Goal: Task Accomplishment & Management: Complete application form

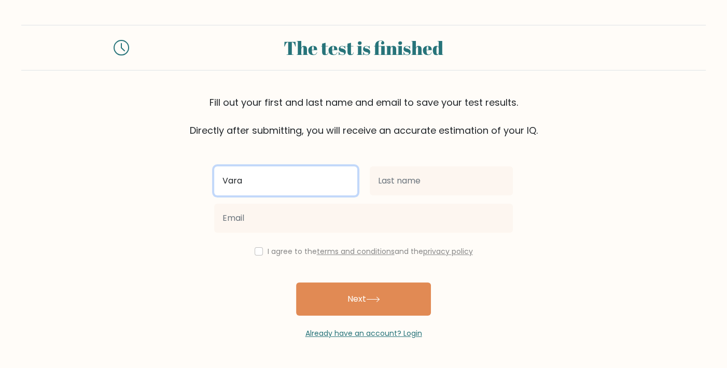
type input "Vara"
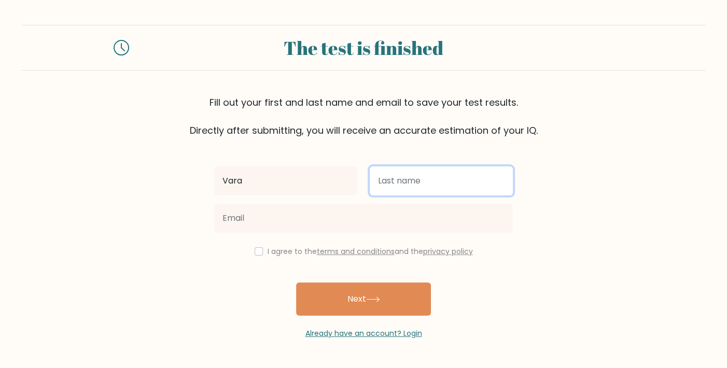
click at [440, 185] on input "text" at bounding box center [441, 180] width 143 height 29
type input "Wara"
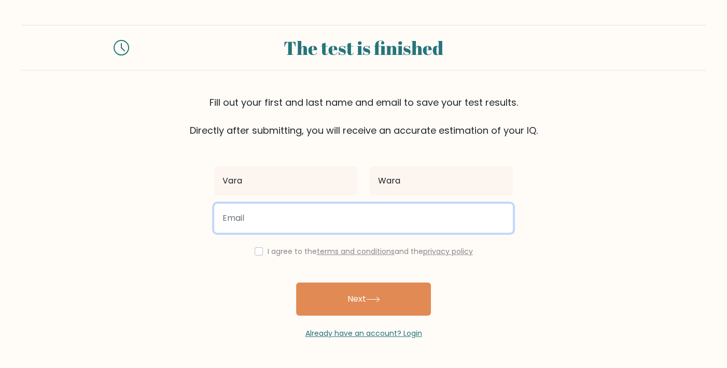
click at [319, 227] on input "email" at bounding box center [363, 218] width 299 height 29
paste input "varawara@centrum.cz"
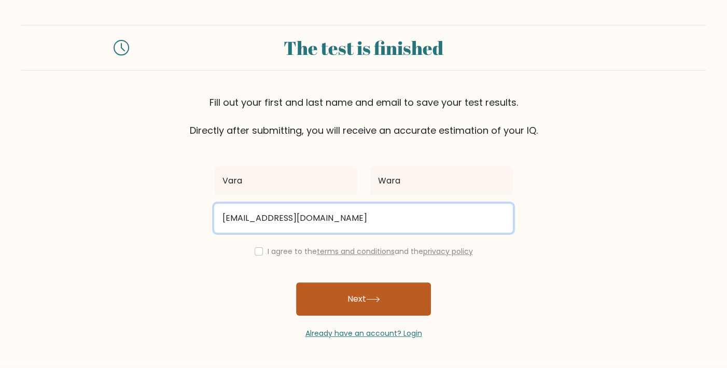
type input "varawara@centrum.cz"
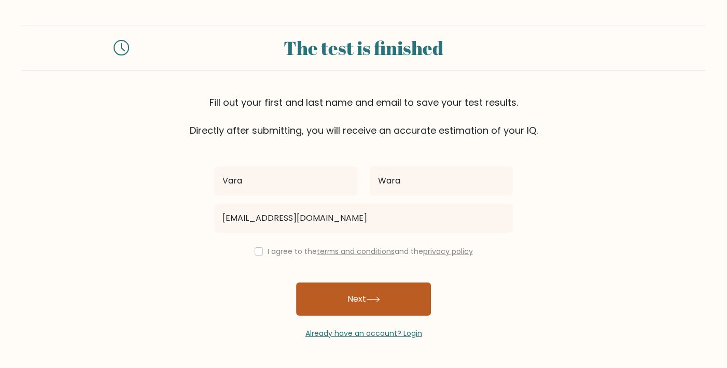
click at [377, 301] on icon at bounding box center [373, 300] width 14 height 6
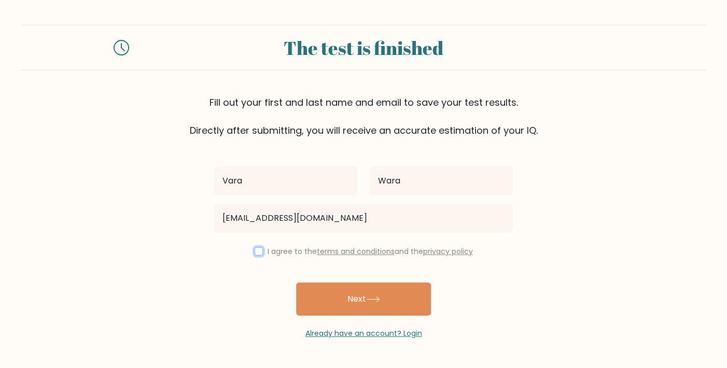
click at [258, 253] on input "checkbox" at bounding box center [259, 251] width 8 height 8
checkbox input "true"
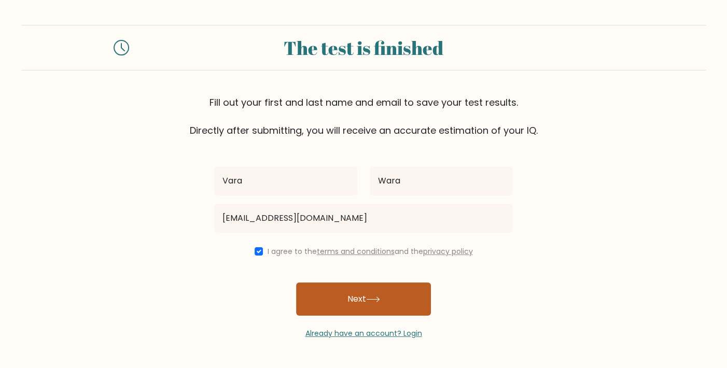
click at [335, 290] on button "Next" at bounding box center [363, 299] width 135 height 33
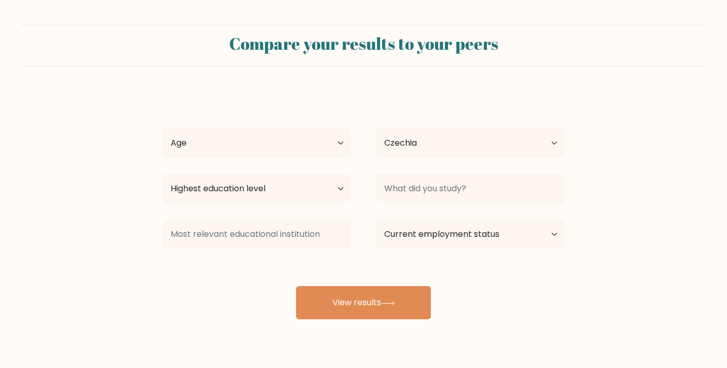
select select "CZ"
click at [162, 129] on select "Age Under 18 years old 18-24 years old 25-34 years old 35-44 years old 45-54 ye…" at bounding box center [256, 143] width 189 height 29
select select "45_54"
click option "45-54 years old" at bounding box center [0, 0] width 0 height 0
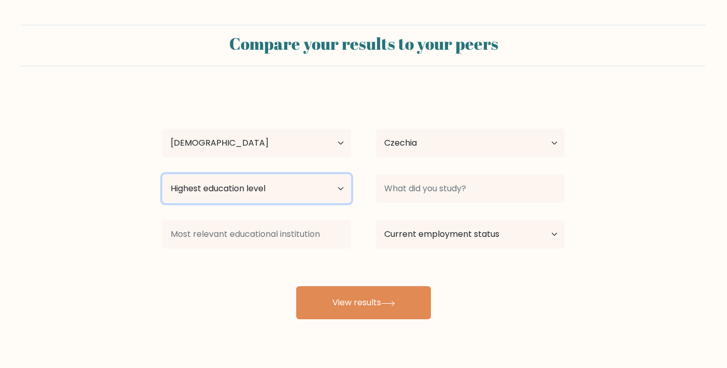
click at [162, 174] on select "Highest education level No schooling Primary Lower Secondary Upper Secondary Oc…" at bounding box center [256, 188] width 189 height 29
select select "masters_degree"
click option "Master's degree" at bounding box center [0, 0] width 0 height 0
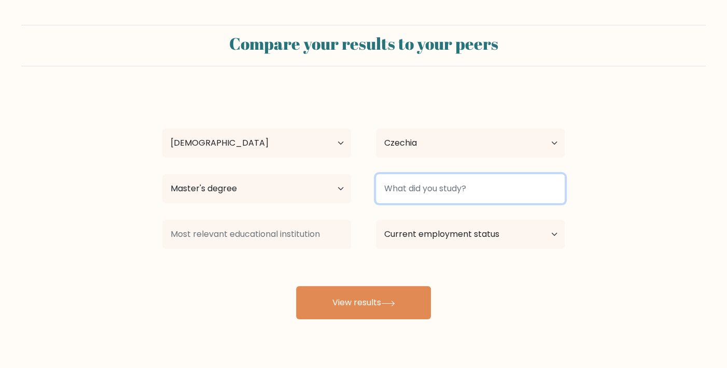
click at [459, 196] on input at bounding box center [470, 188] width 189 height 29
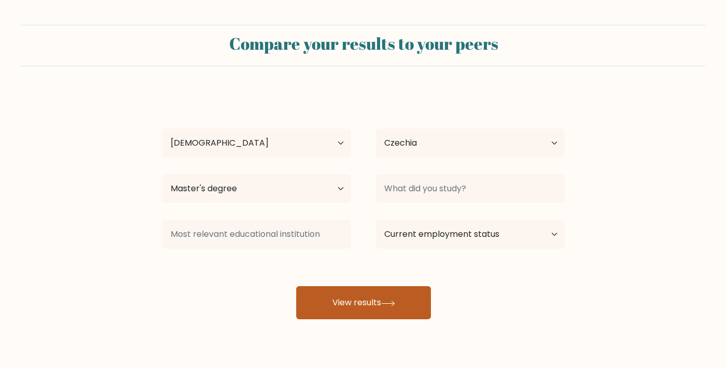
click at [411, 299] on button "View results" at bounding box center [363, 302] width 135 height 33
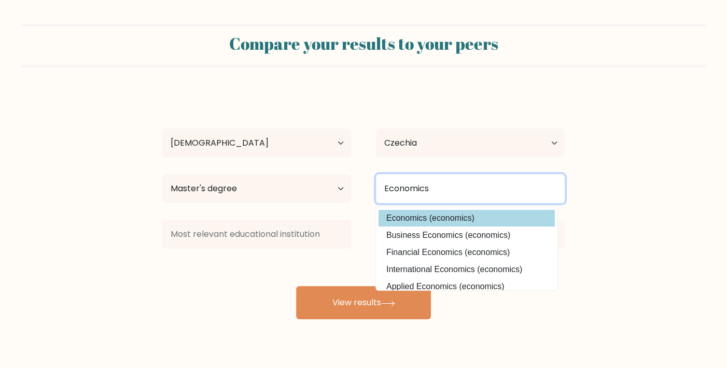
type input "Economics"
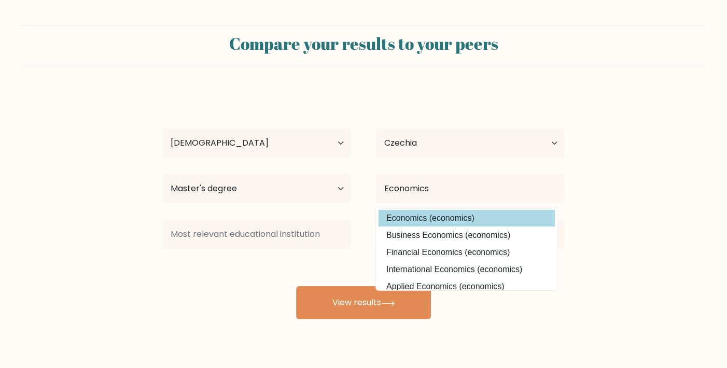
click at [503, 214] on option "Economics (economics)" at bounding box center [467, 218] width 176 height 17
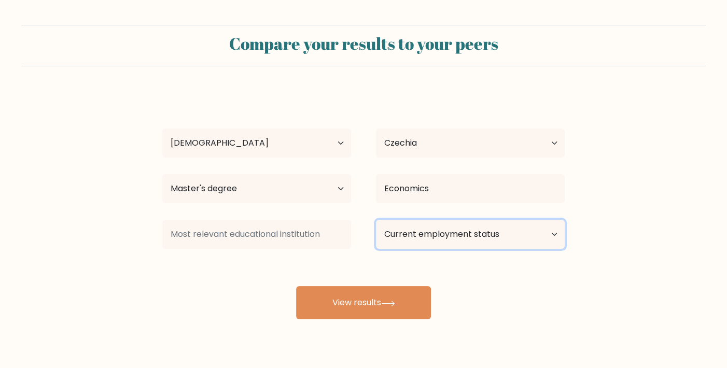
click at [376, 220] on select "Current employment status Employed Student Retired Other / prefer not to answer" at bounding box center [470, 234] width 189 height 29
select select "other"
click option "Other / prefer not to answer" at bounding box center [0, 0] width 0 height 0
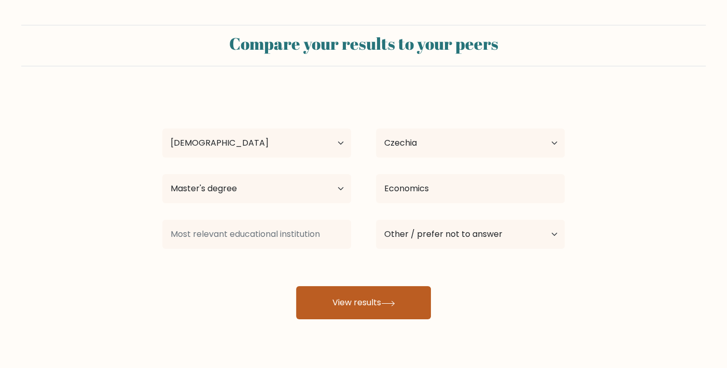
click at [420, 302] on button "View results" at bounding box center [363, 302] width 135 height 33
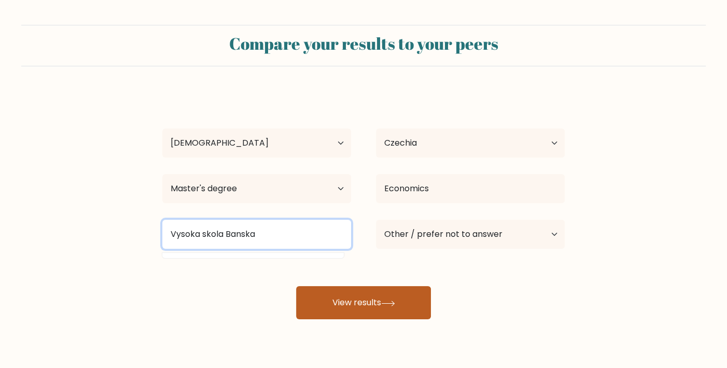
type input "Vysoka skola Banska"
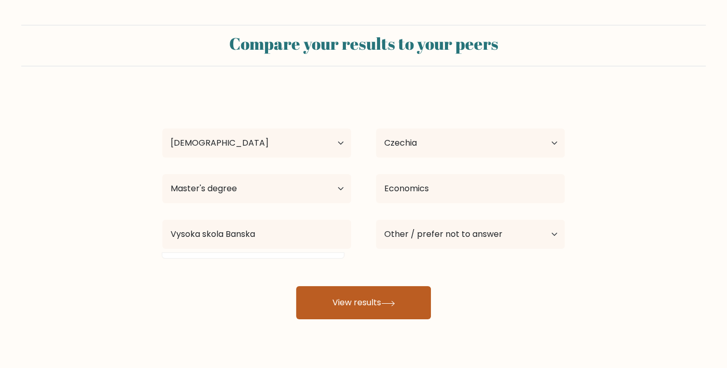
drag, startPoint x: 376, startPoint y: 318, endPoint x: 382, endPoint y: 315, distance: 7.2
click at [376, 318] on button "View results" at bounding box center [363, 302] width 135 height 33
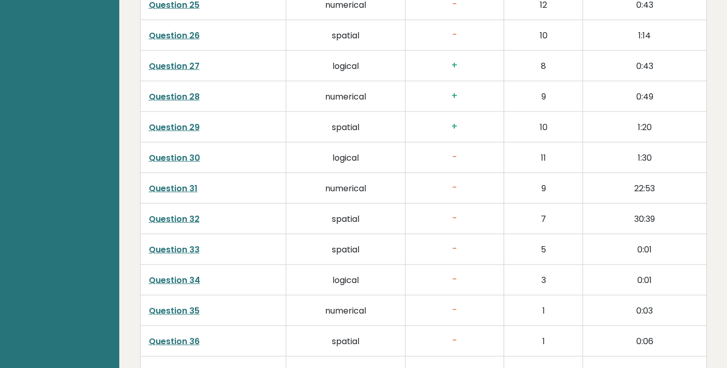
scroll to position [1849, 0]
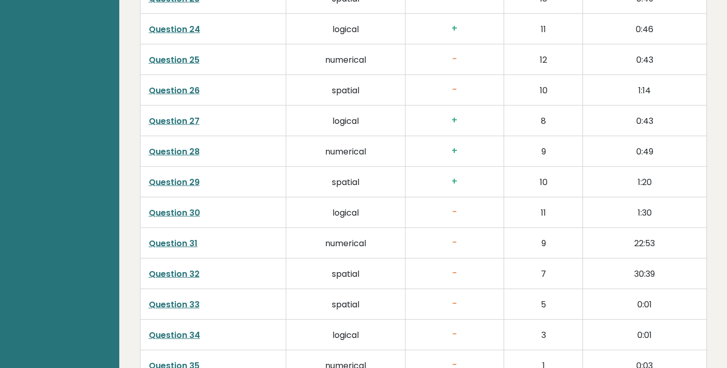
click at [183, 88] on link "Question 26" at bounding box center [174, 91] width 51 height 12
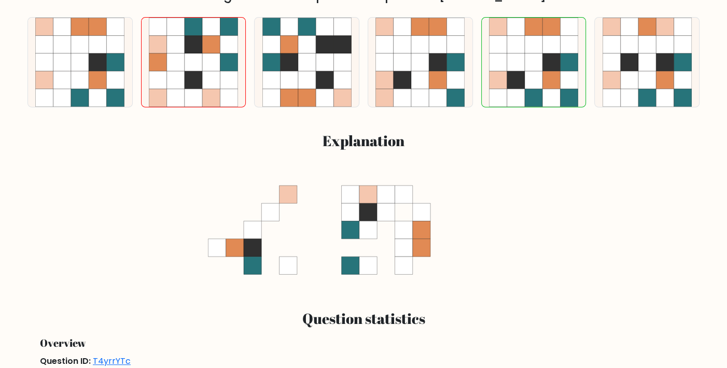
scroll to position [336, 0]
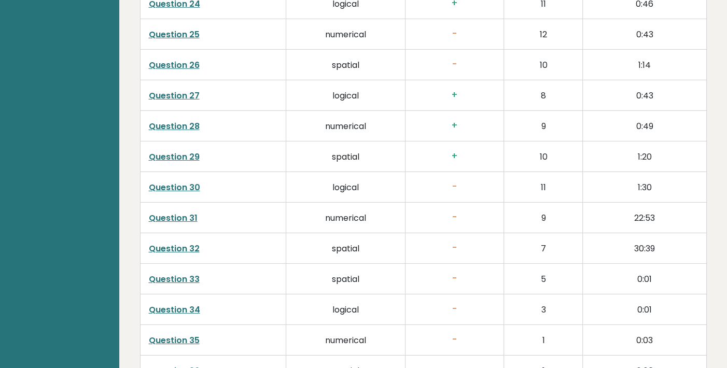
scroll to position [2365, 0]
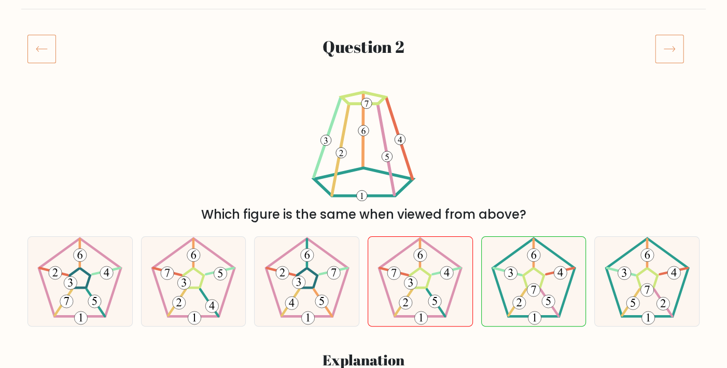
scroll to position [104, 0]
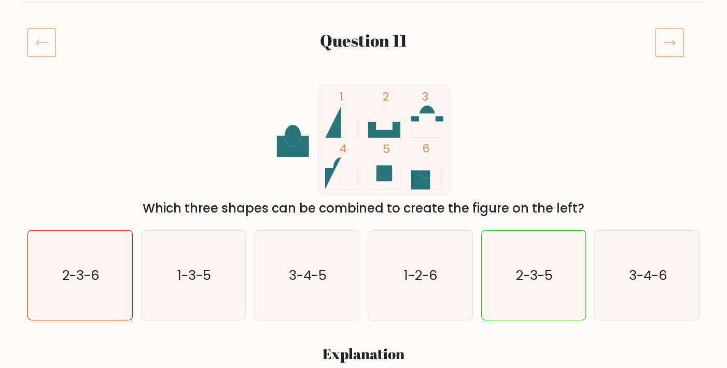
scroll to position [56, 0]
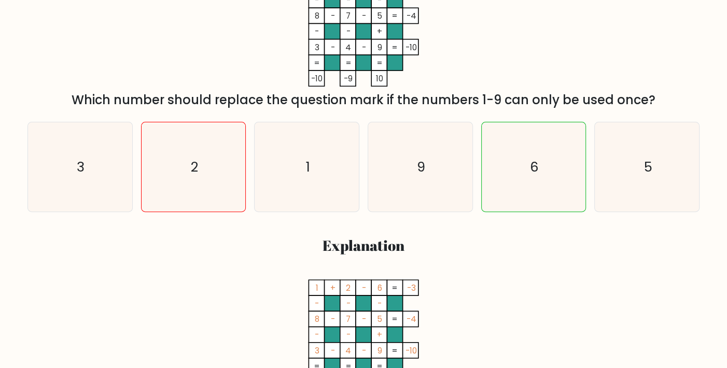
scroll to position [280, 0]
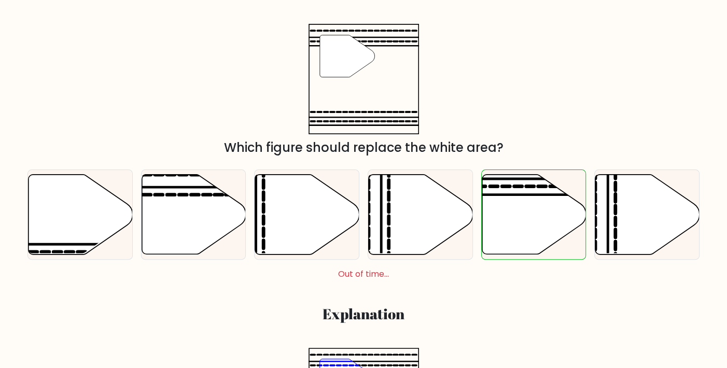
scroll to position [168, 0]
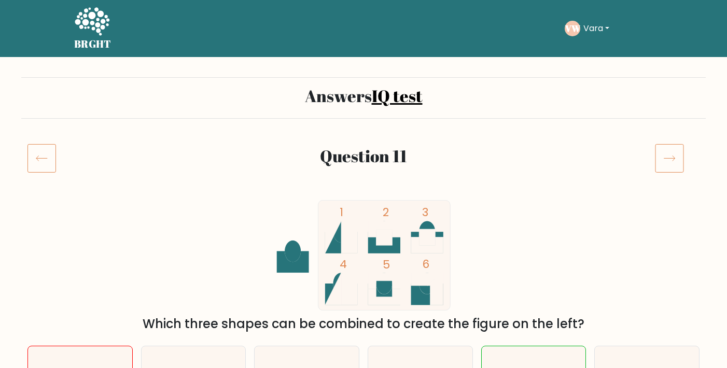
scroll to position [56, 0]
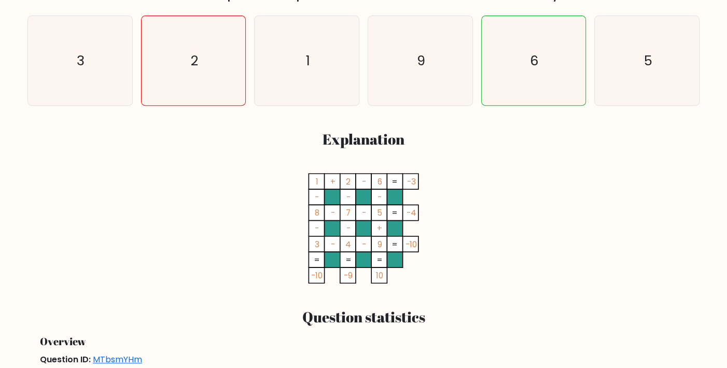
scroll to position [280, 0]
